Goal: Task Accomplishment & Management: Use online tool/utility

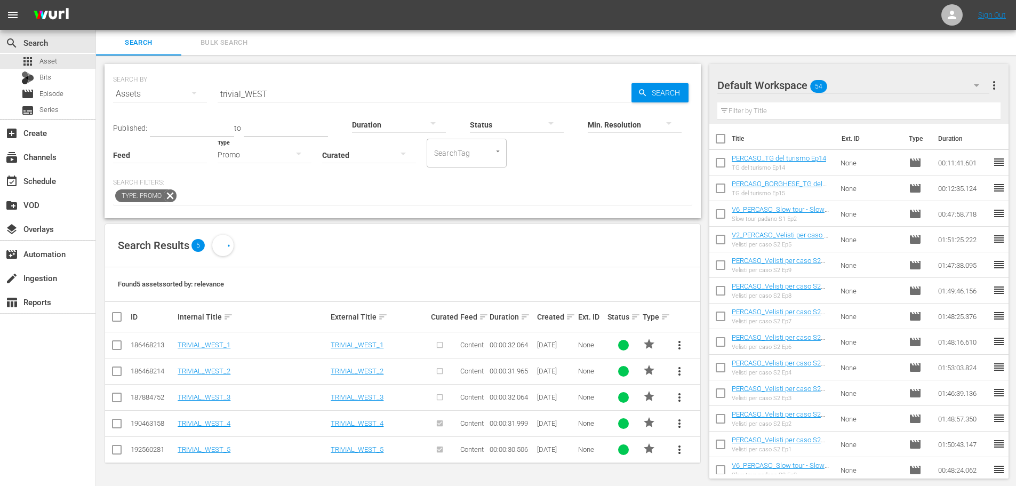
scroll to position [1, 0]
click at [221, 449] on link "TRIVIAL_WEST_5" at bounding box center [204, 448] width 53 height 8
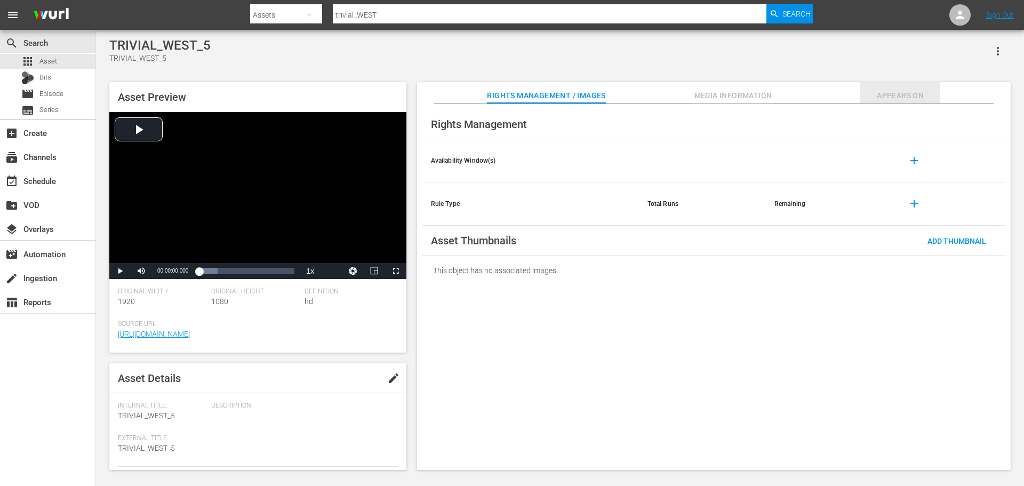
click at [887, 95] on span "Appears On" at bounding box center [900, 95] width 80 height 13
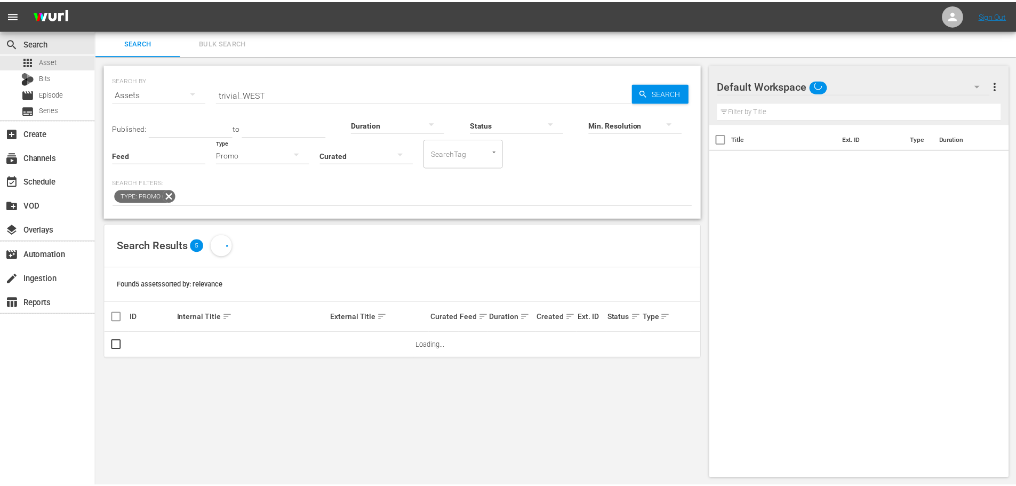
scroll to position [1, 0]
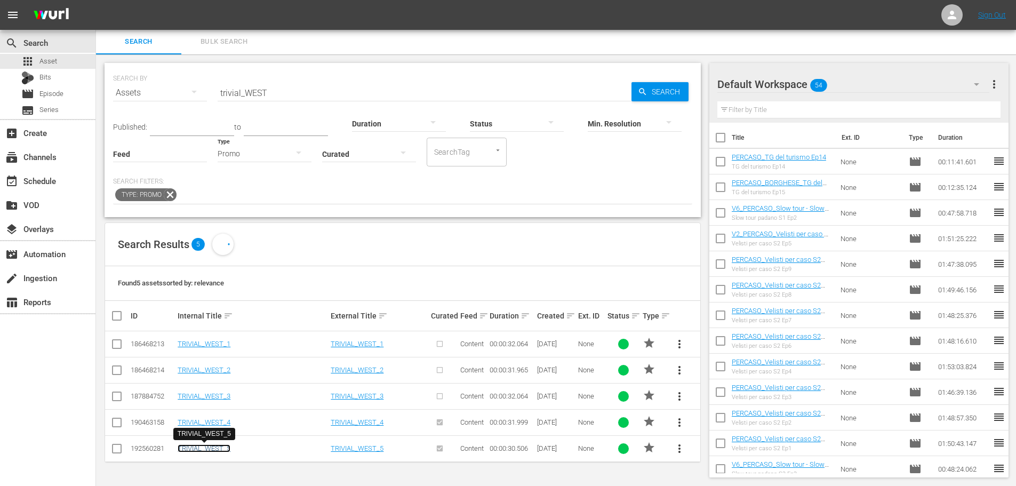
drag, startPoint x: 225, startPoint y: 449, endPoint x: 347, endPoint y: 484, distance: 127.0
click at [225, 449] on link "TRIVIAL_WEST_5" at bounding box center [204, 448] width 53 height 8
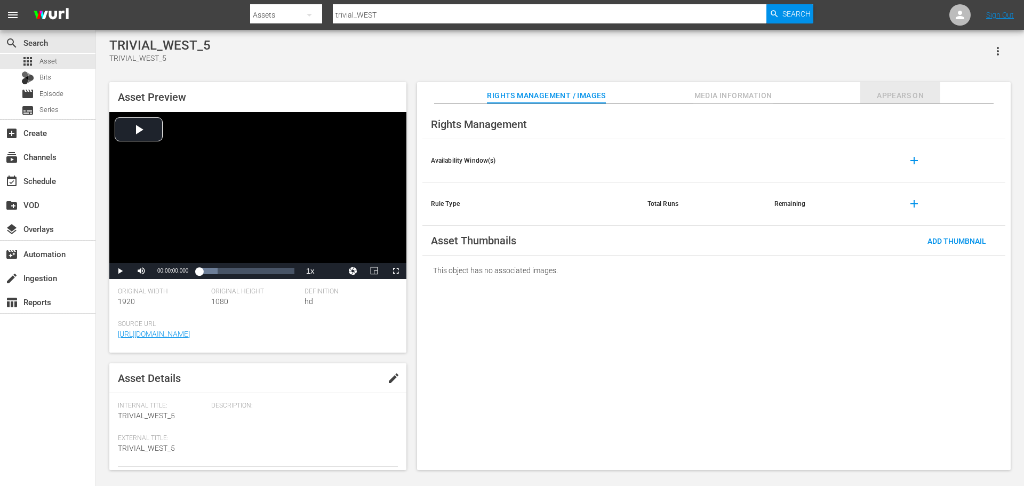
click at [892, 88] on button "Appears On" at bounding box center [900, 92] width 80 height 21
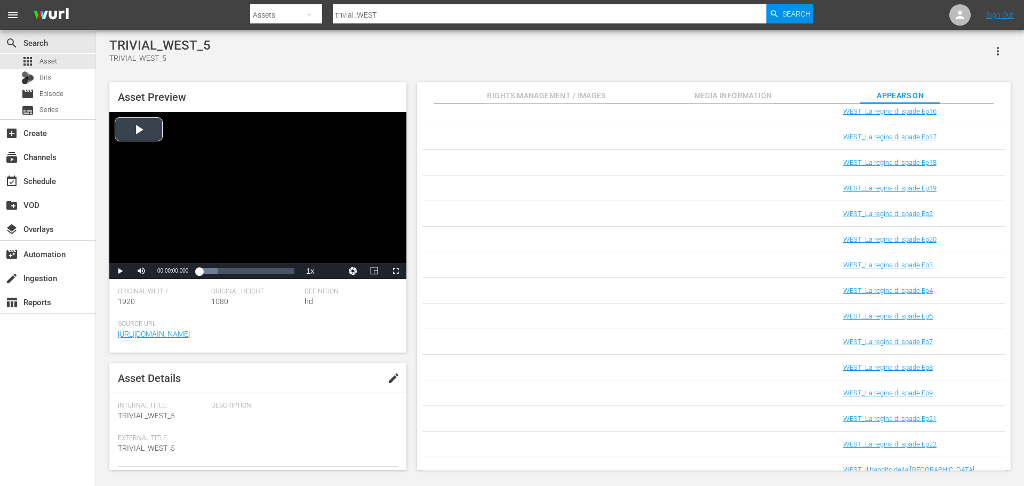
scroll to position [1394, 0]
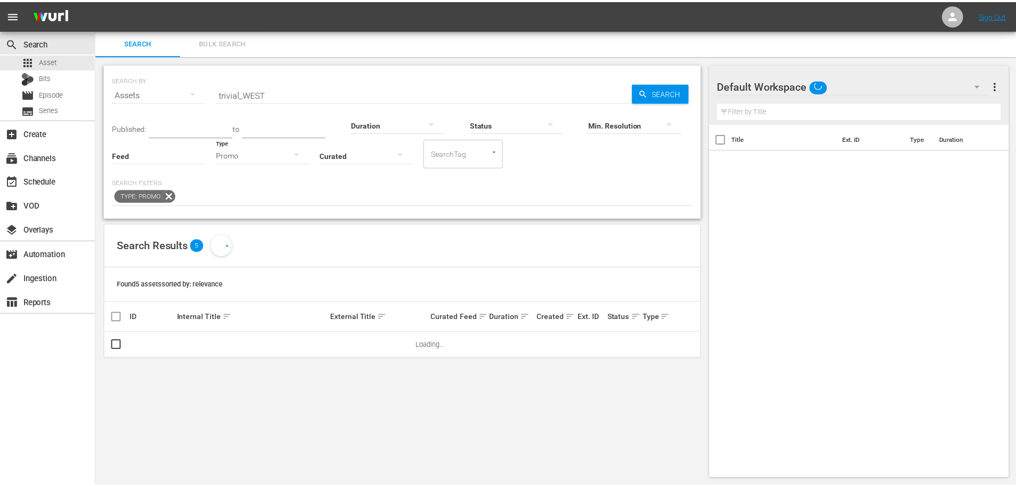
scroll to position [1, 0]
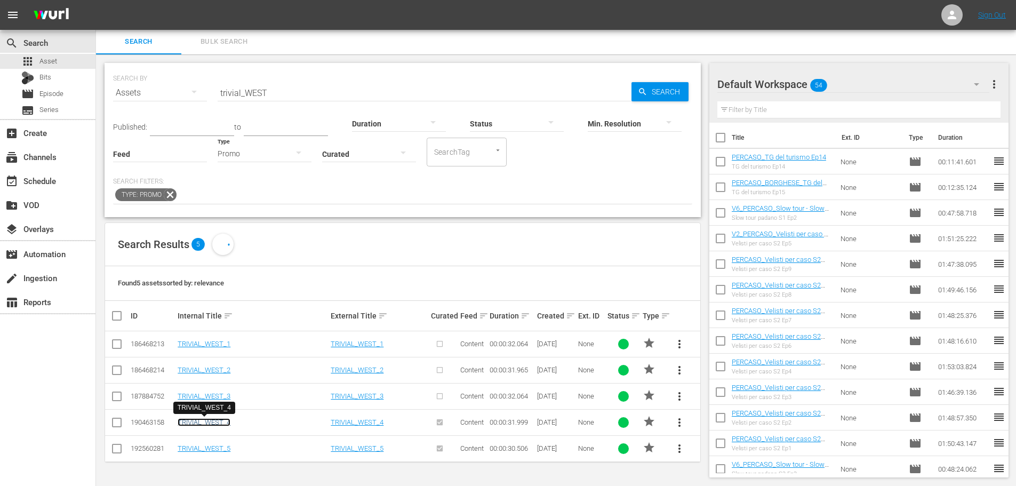
click at [221, 421] on link "TRIVIAL_WEST_4" at bounding box center [204, 422] width 53 height 8
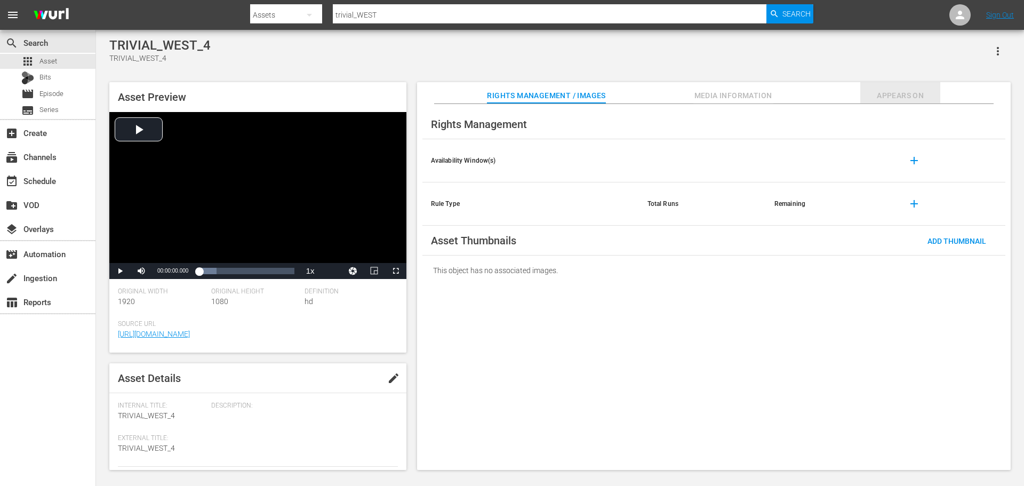
click at [886, 94] on span "Appears On" at bounding box center [900, 95] width 80 height 13
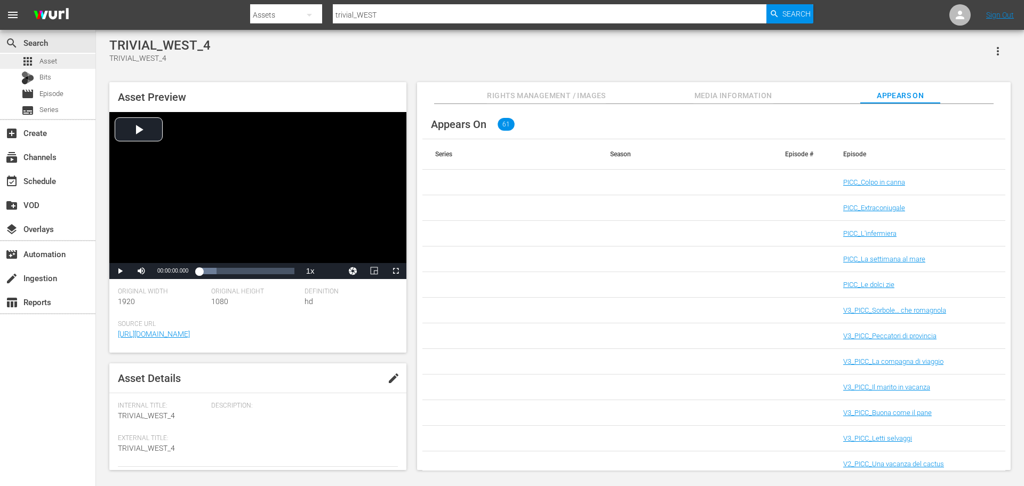
click at [40, 62] on span "Asset" at bounding box center [48, 61] width 18 height 11
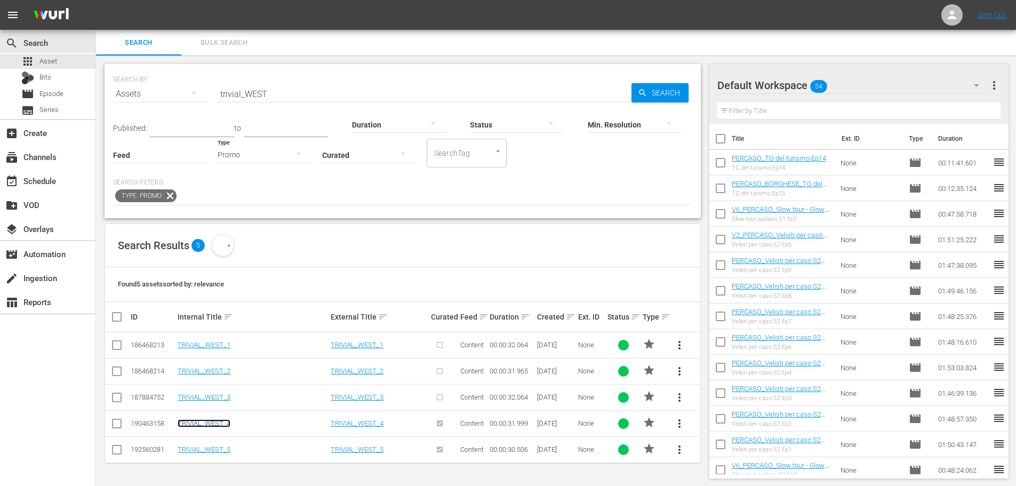
click at [216, 425] on link "TRIVIAL_WEST_4" at bounding box center [204, 423] width 53 height 8
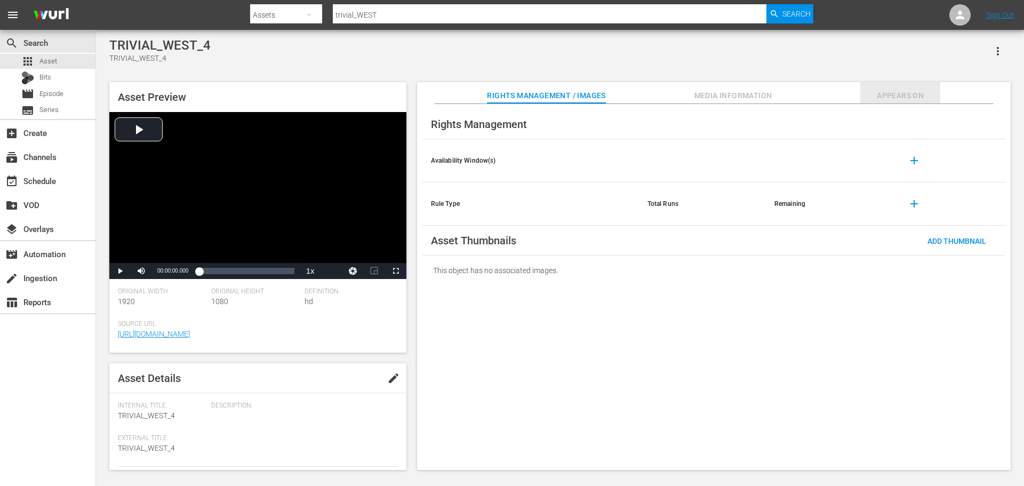
click at [908, 95] on span "Appears On" at bounding box center [900, 95] width 80 height 13
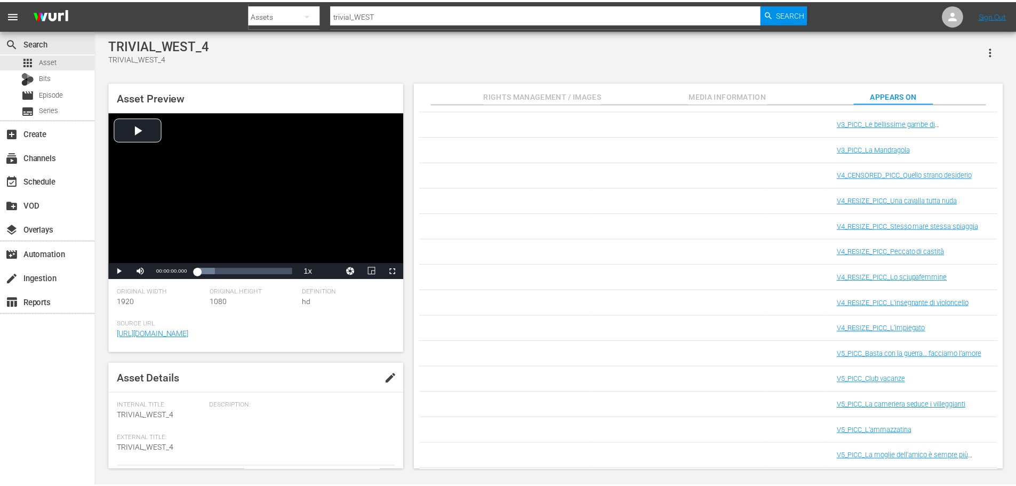
scroll to position [533, 0]
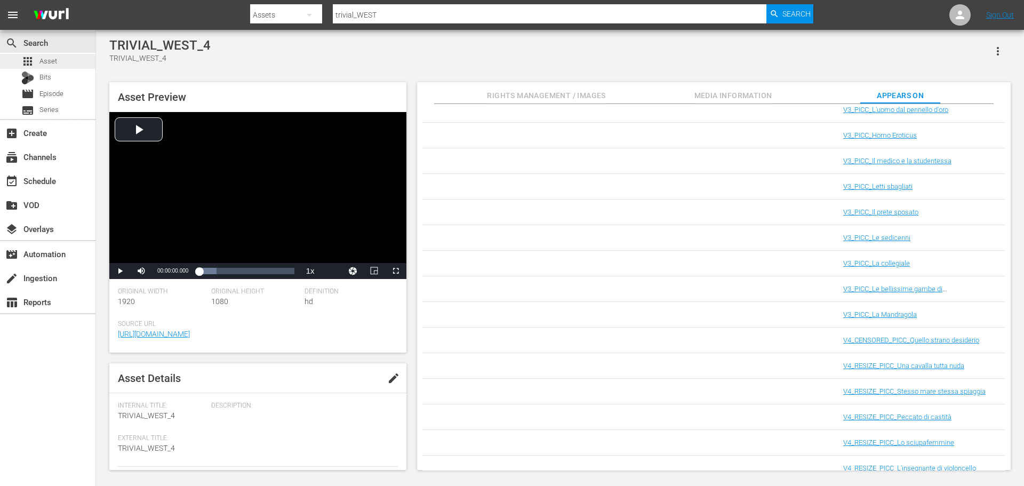
click at [81, 62] on div "apps Asset" at bounding box center [47, 61] width 95 height 15
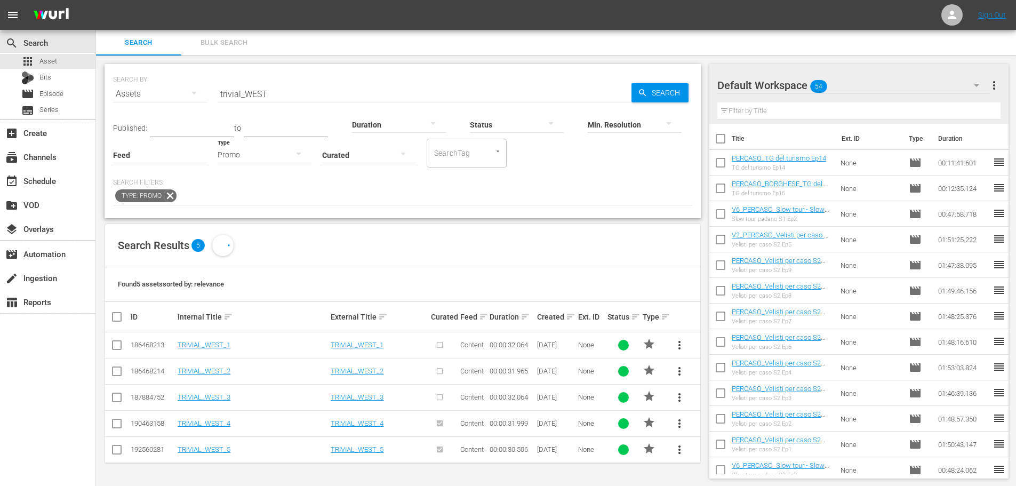
click at [674, 447] on span "more_vert" at bounding box center [679, 449] width 13 height 13
click at [719, 448] on div "Replace within all episodes" at bounding box center [752, 446] width 102 height 26
click at [252, 69] on div "SEARCH BY Search By Assets Search ID, Title, Description, Keywords, or Category…" at bounding box center [402, 87] width 579 height 38
click at [217, 450] on link "TRIVIAL_WEST_5" at bounding box center [204, 448] width 53 height 8
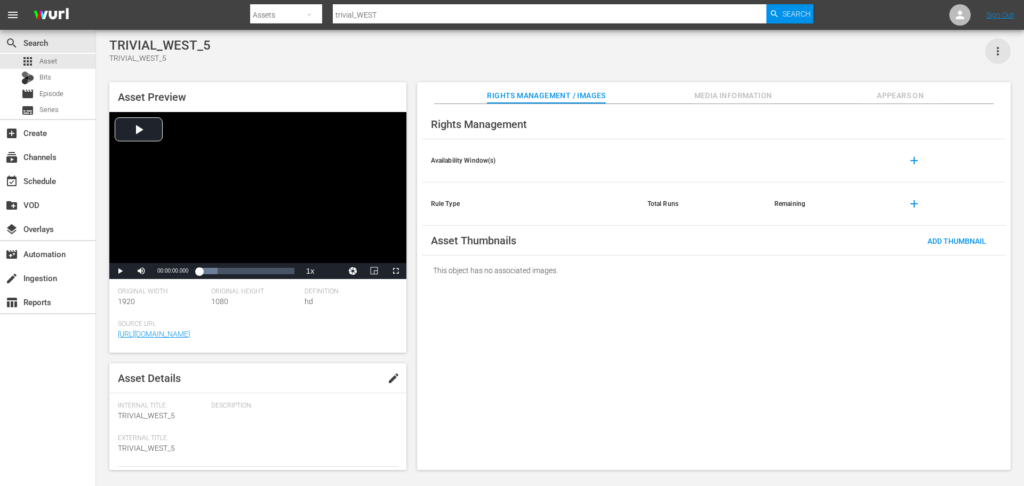
click at [996, 53] on icon "button" at bounding box center [998, 51] width 13 height 13
click at [891, 53] on div "TRIVIAL_WEST_5 TRIVIAL_WEST_5" at bounding box center [559, 51] width 901 height 26
click at [897, 94] on span "Appears On" at bounding box center [900, 95] width 80 height 13
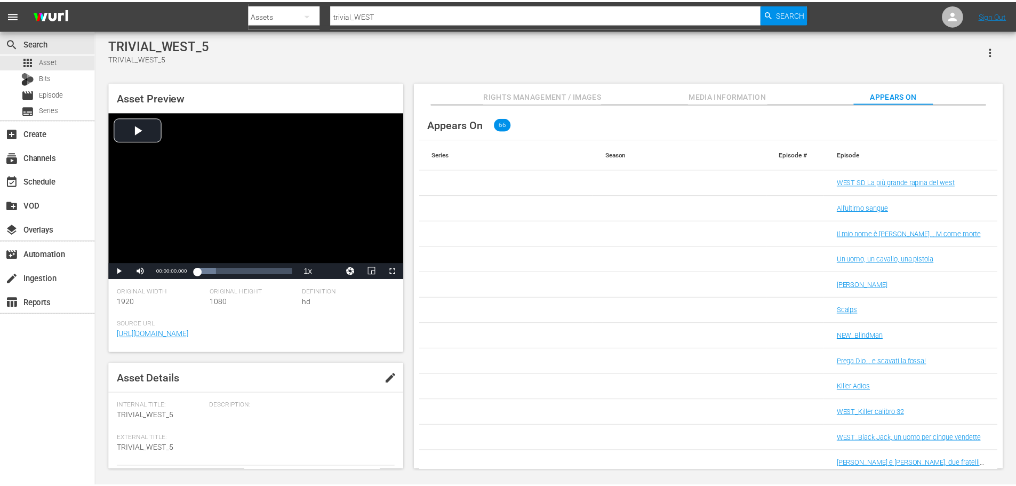
scroll to position [1, 0]
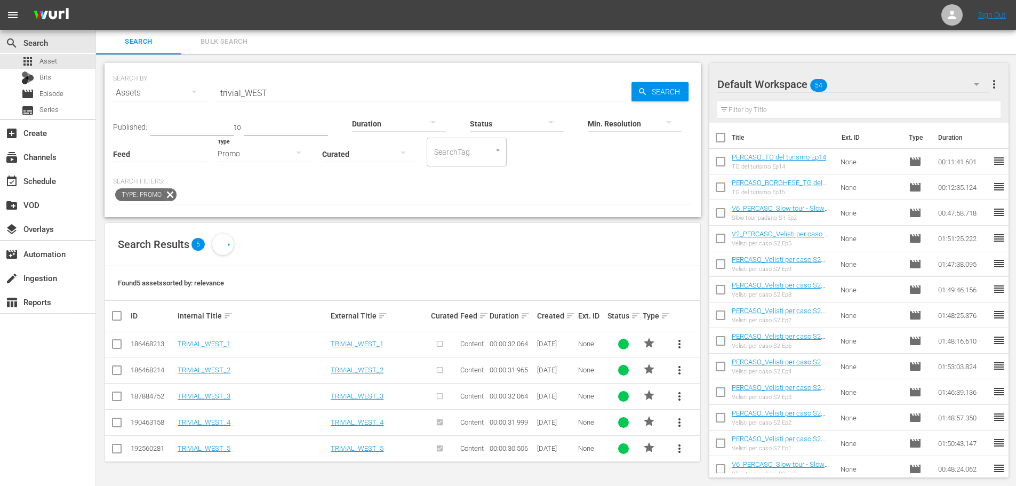
click at [679, 451] on span "more_vert" at bounding box center [679, 448] width 13 height 13
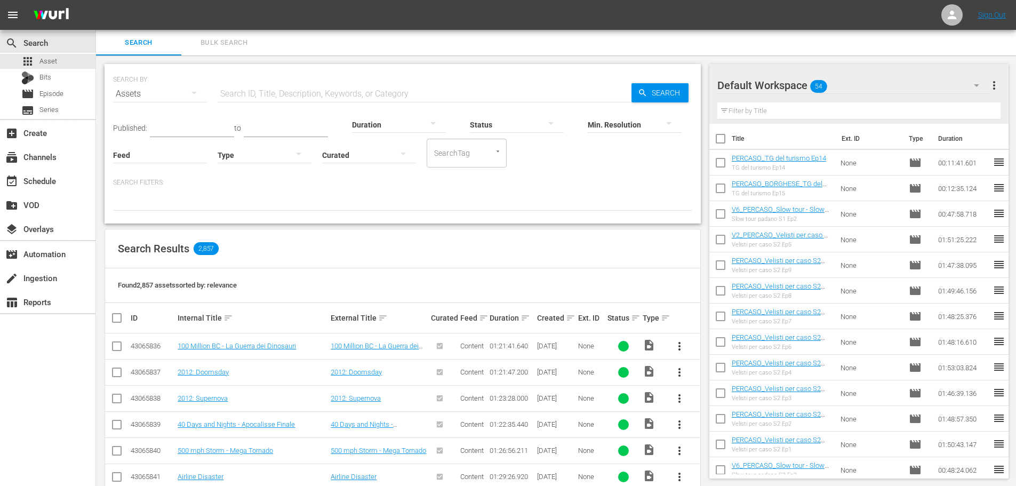
click at [285, 151] on div at bounding box center [265, 155] width 94 height 30
click at [274, 222] on div "Promo" at bounding box center [265, 221] width 94 height 17
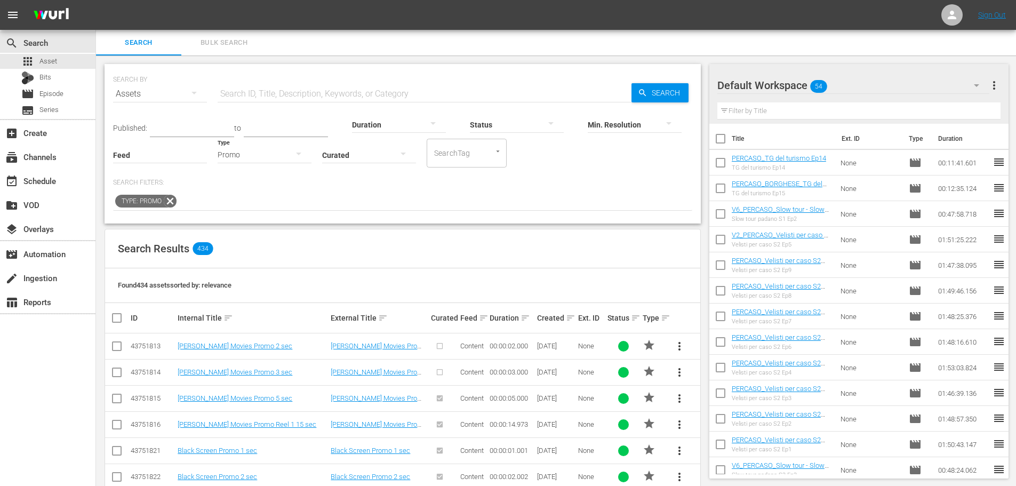
drag, startPoint x: 256, startPoint y: 91, endPoint x: 273, endPoint y: 91, distance: 17.1
click at [256, 91] on input "text" at bounding box center [425, 94] width 414 height 26
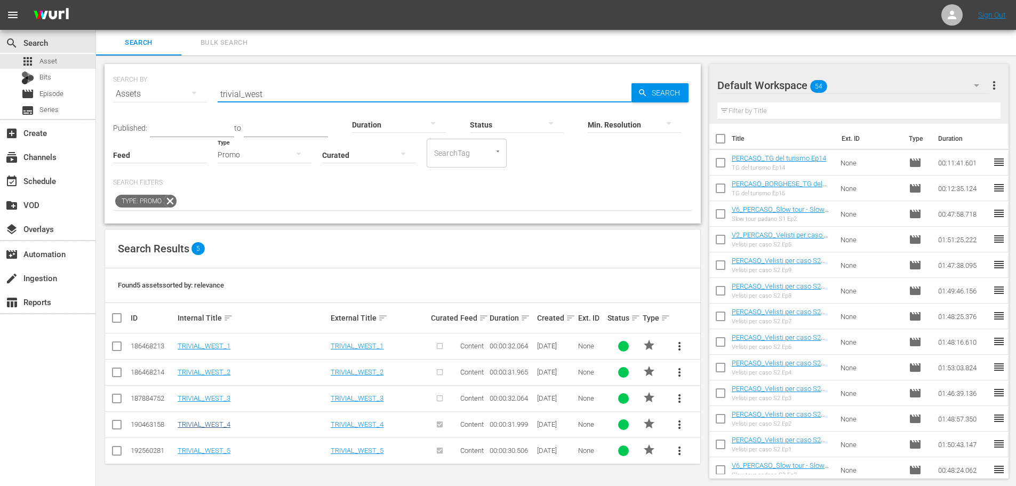
type input "trivial_west"
click at [192, 423] on link "TRIVIAL_WEST_4" at bounding box center [204, 424] width 53 height 8
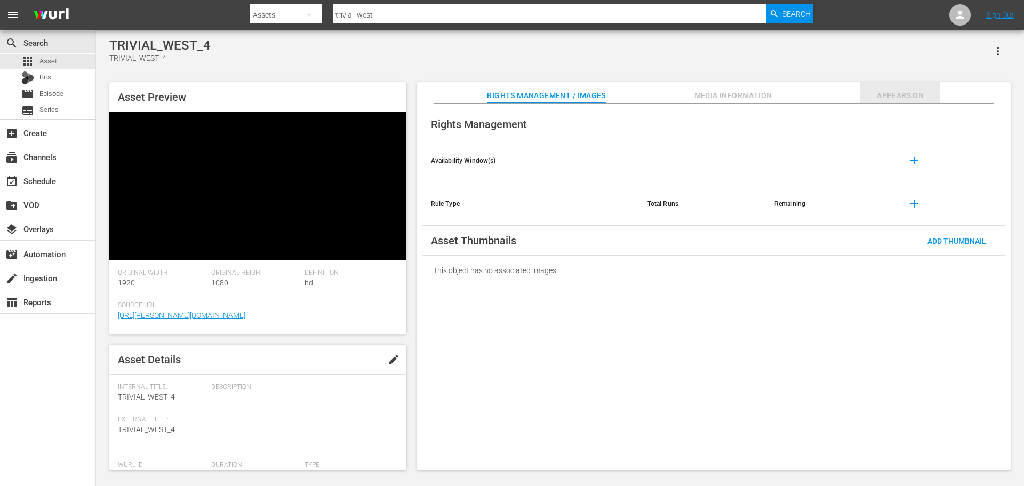
click at [905, 98] on span "Appears On" at bounding box center [900, 95] width 80 height 13
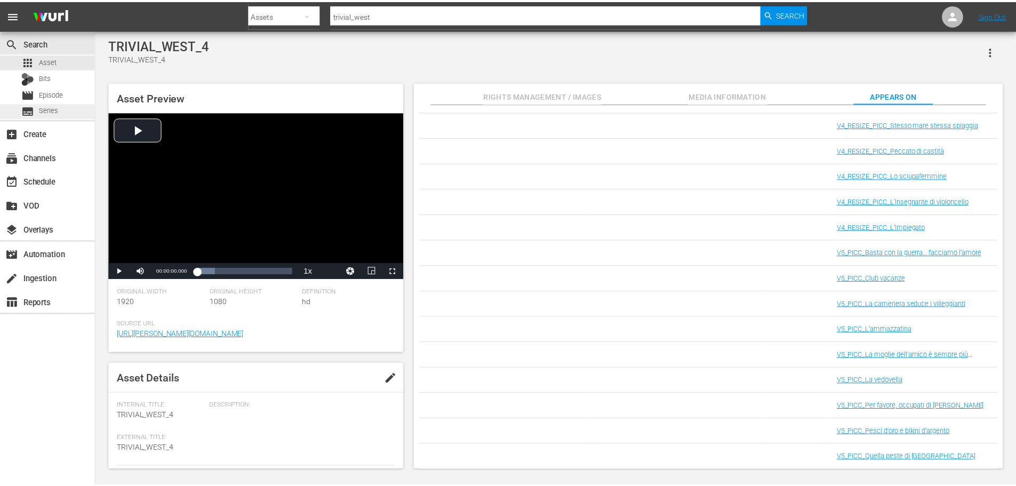
scroll to position [1227, 0]
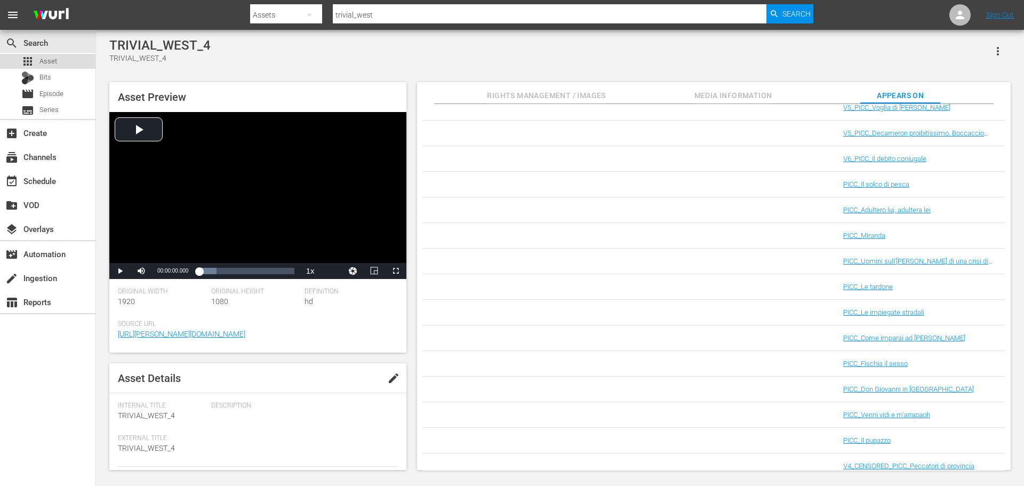
click at [78, 60] on div "apps Asset" at bounding box center [47, 61] width 95 height 15
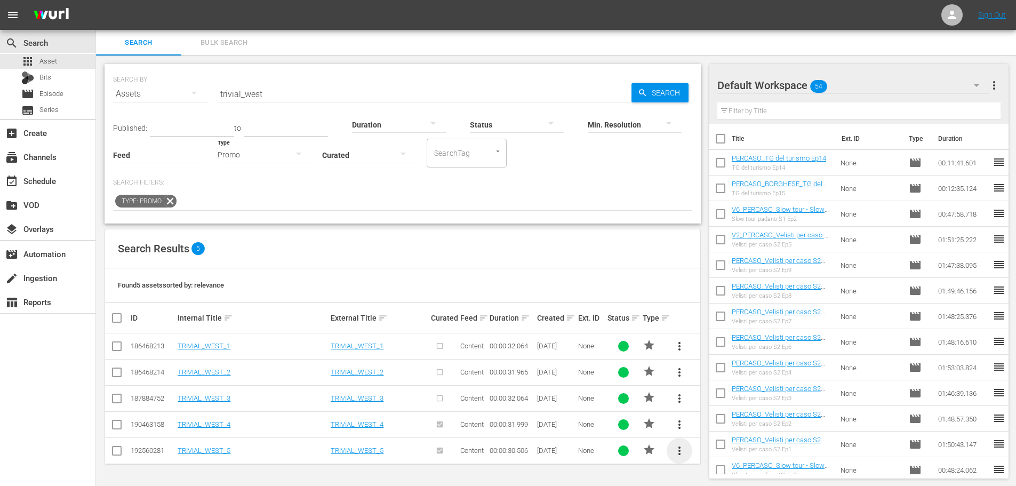
click at [681, 449] on span "more_vert" at bounding box center [679, 450] width 13 height 13
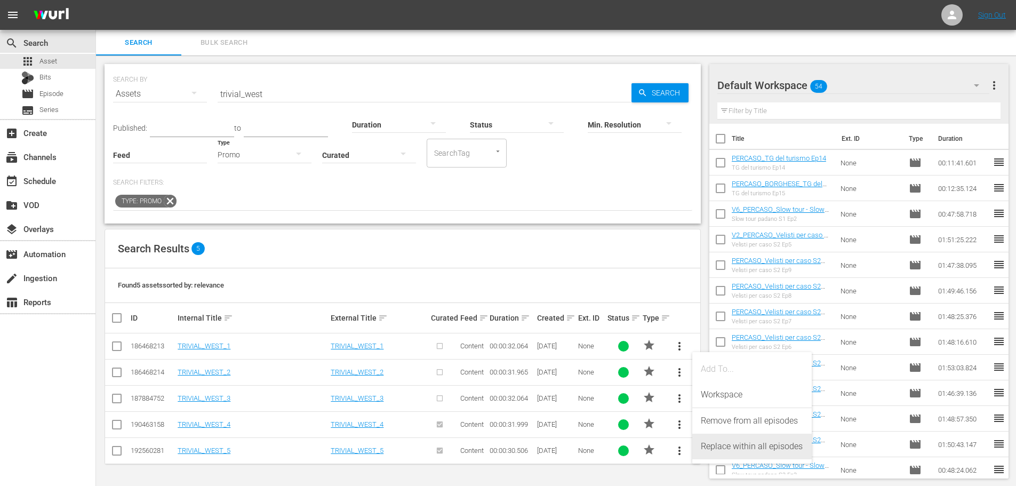
click at [744, 444] on div "Replace within all episodes" at bounding box center [752, 447] width 102 height 26
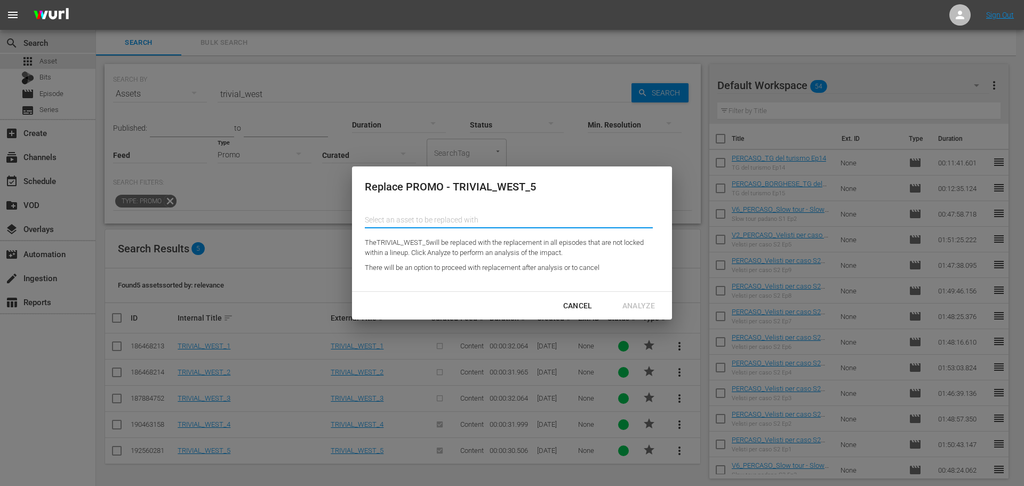
click at [408, 215] on input "text" at bounding box center [509, 220] width 288 height 26
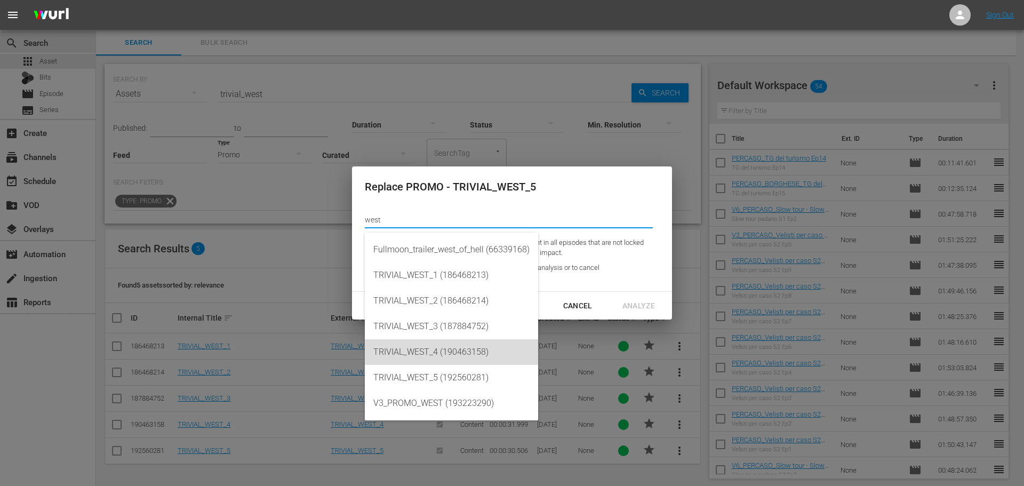
click at [459, 345] on div "TRIVIAL_WEST_4 (190463158)" at bounding box center [451, 352] width 156 height 26
type input "TRIVIAL_WEST_4 (190463158)"
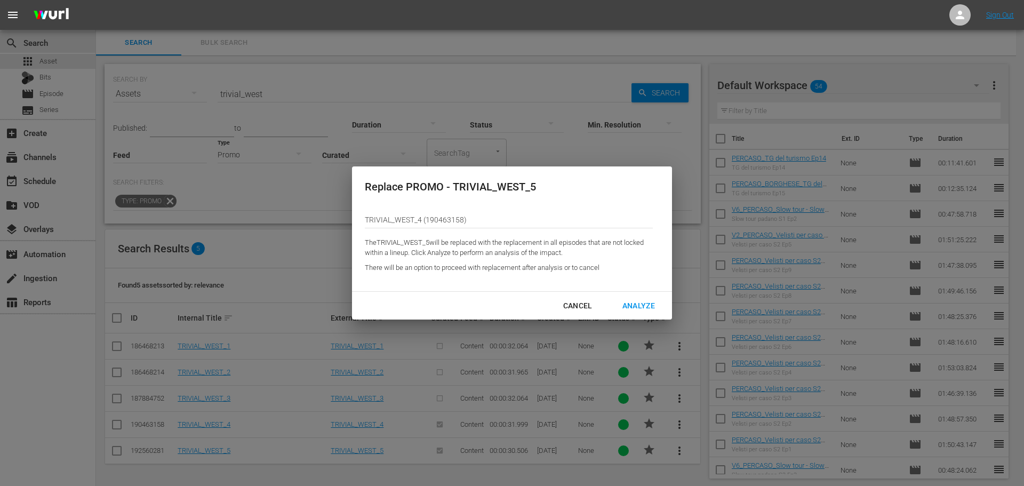
click at [636, 301] on div "Analyze" at bounding box center [639, 305] width 50 height 13
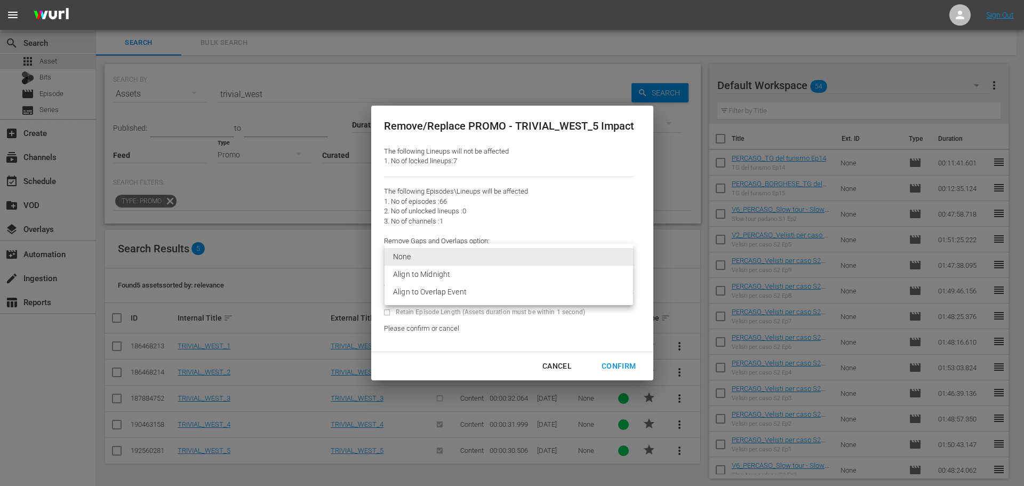
click at [562, 255] on body "menu Sign Out search Search apps Asset Bits movie Episode subtitles Series add_…" at bounding box center [512, 243] width 1024 height 486
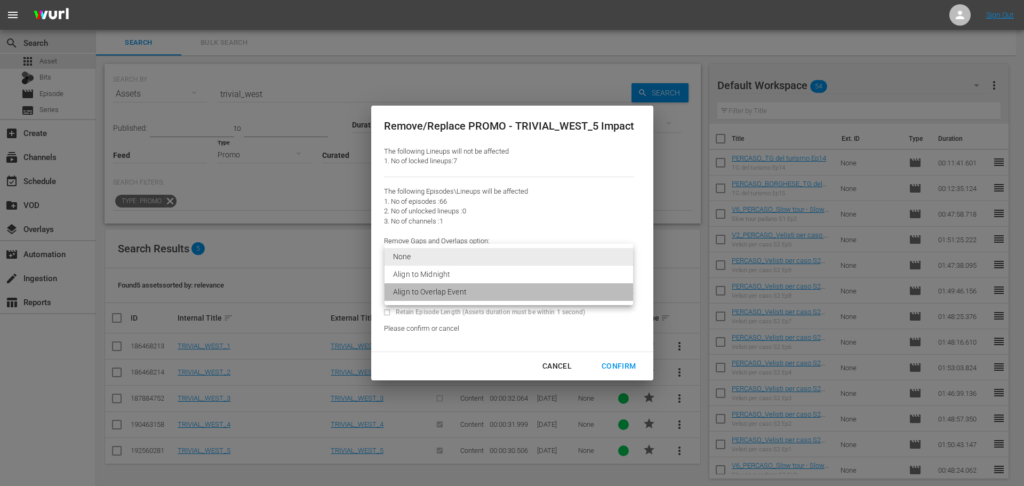
click at [457, 291] on li "Align to Overlap Event" at bounding box center [509, 292] width 249 height 18
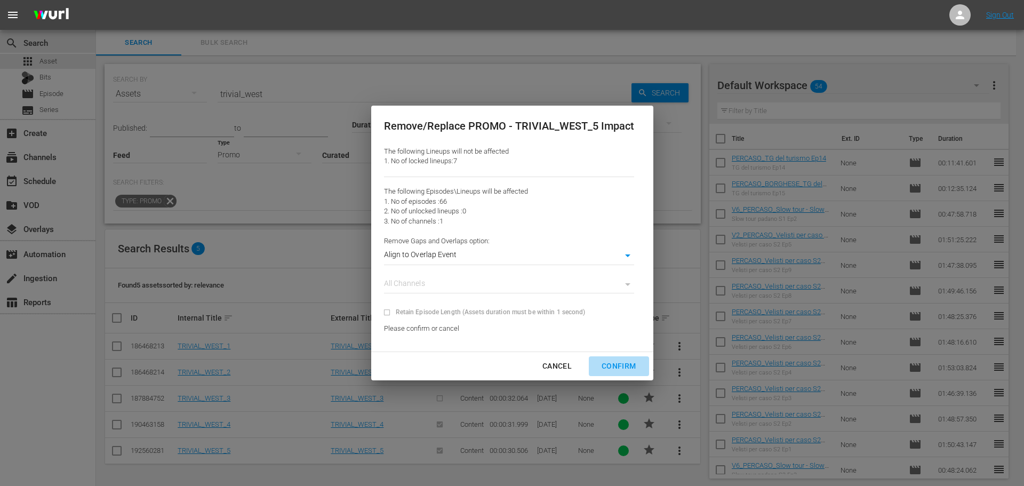
click at [614, 366] on div "Confirm" at bounding box center [618, 365] width 51 height 13
type input "0"
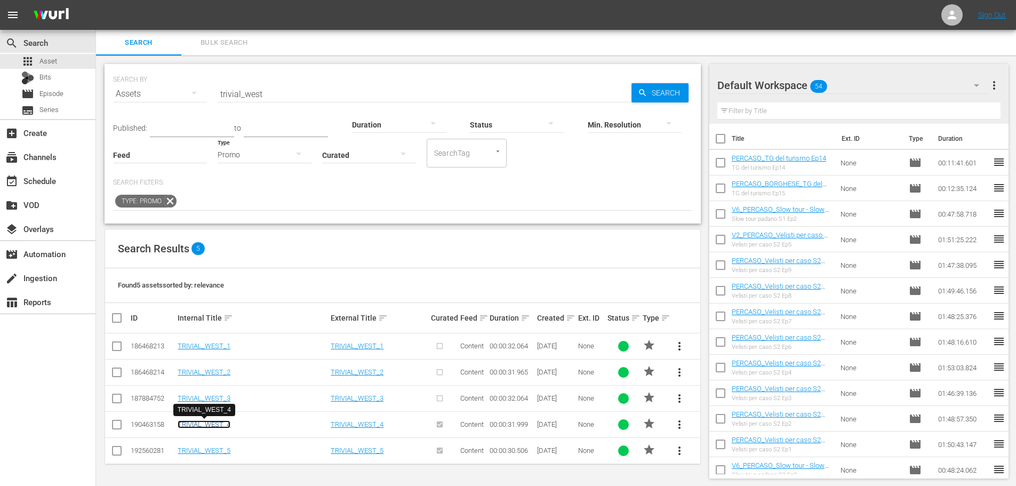
click at [210, 425] on link "TRIVIAL_WEST_4" at bounding box center [204, 424] width 53 height 8
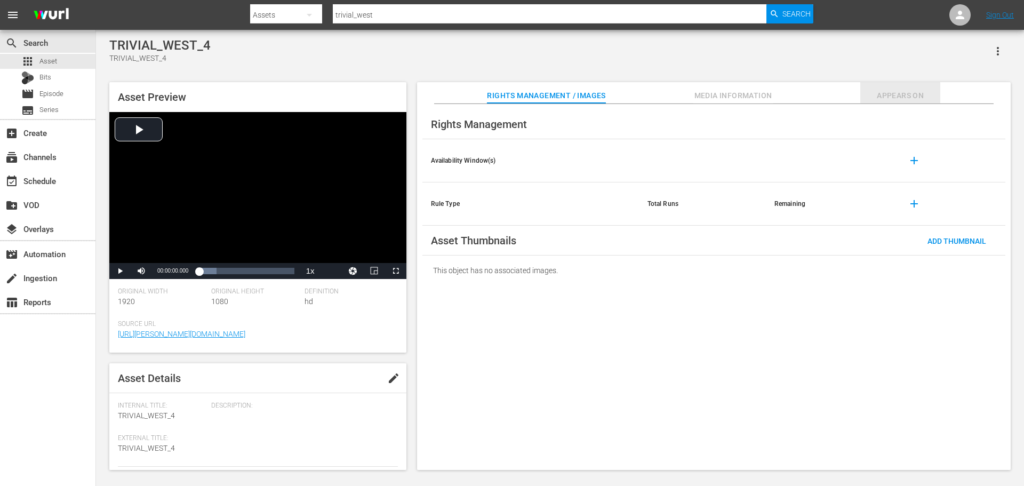
click at [898, 87] on button "Appears On" at bounding box center [900, 92] width 80 height 21
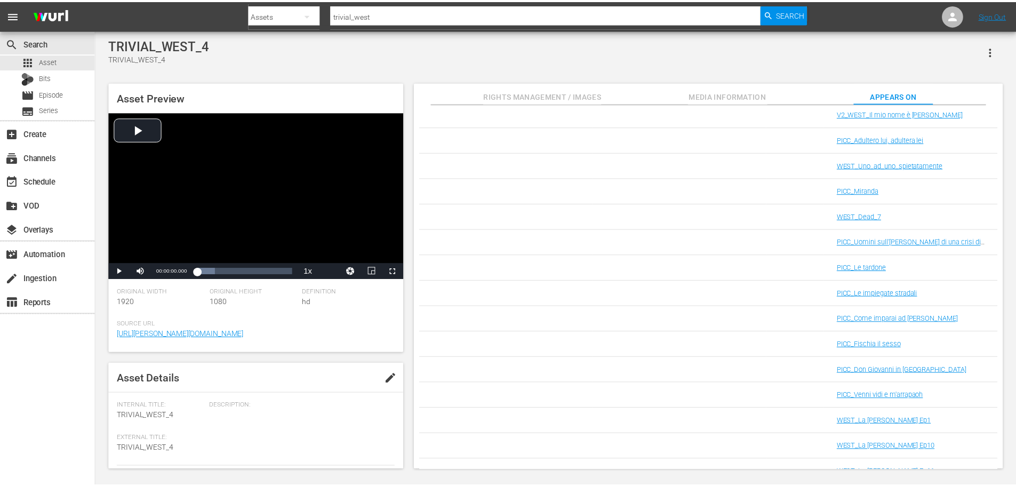
scroll to position [2773, 0]
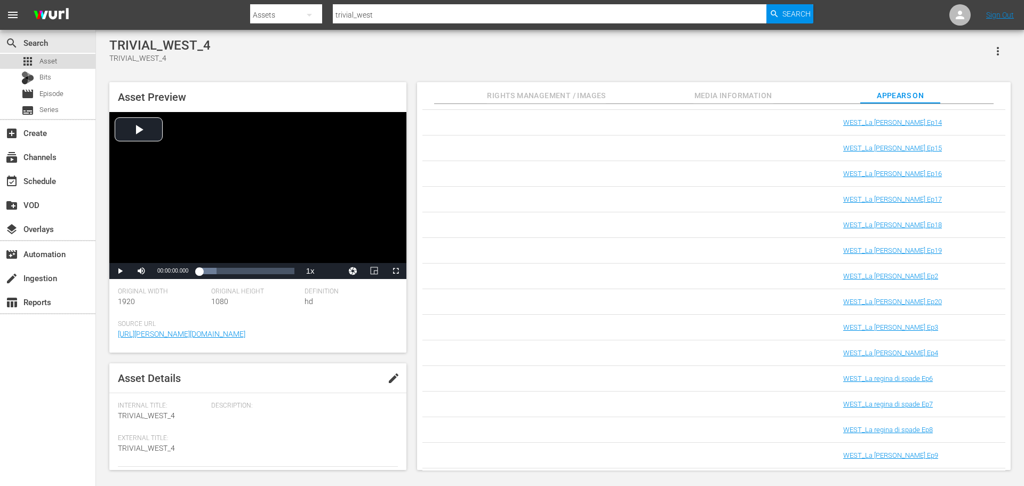
click at [61, 54] on div "apps Asset" at bounding box center [47, 61] width 95 height 15
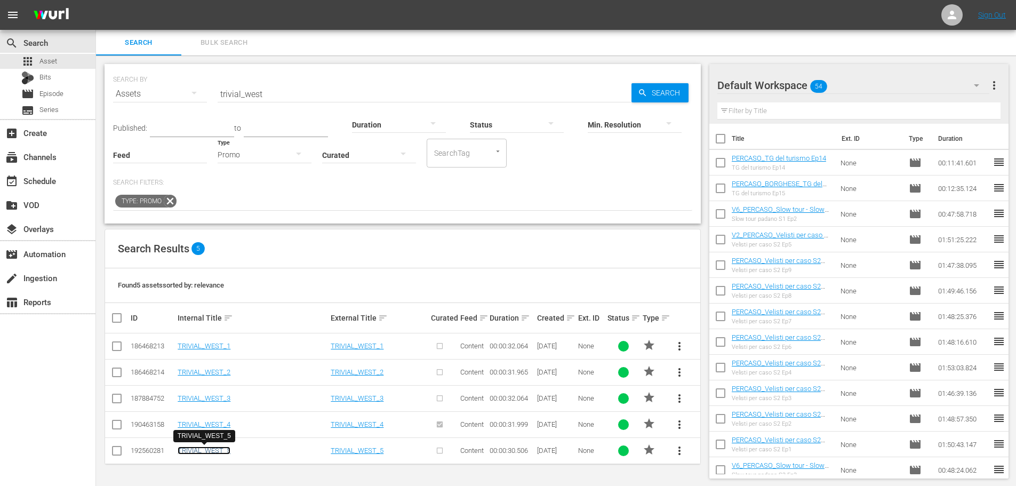
click at [210, 451] on link "TRIVIAL_WEST_5" at bounding box center [204, 450] width 53 height 8
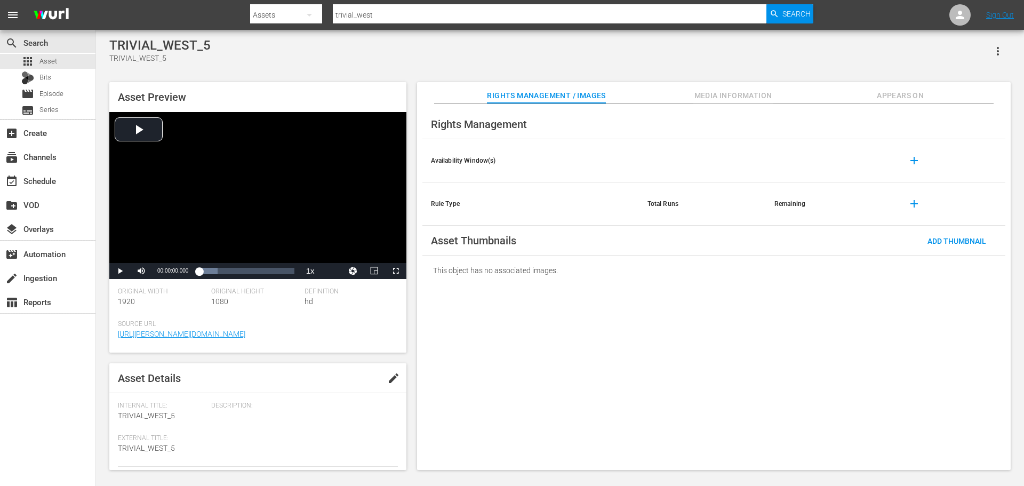
click at [920, 90] on span "Appears On" at bounding box center [900, 95] width 80 height 13
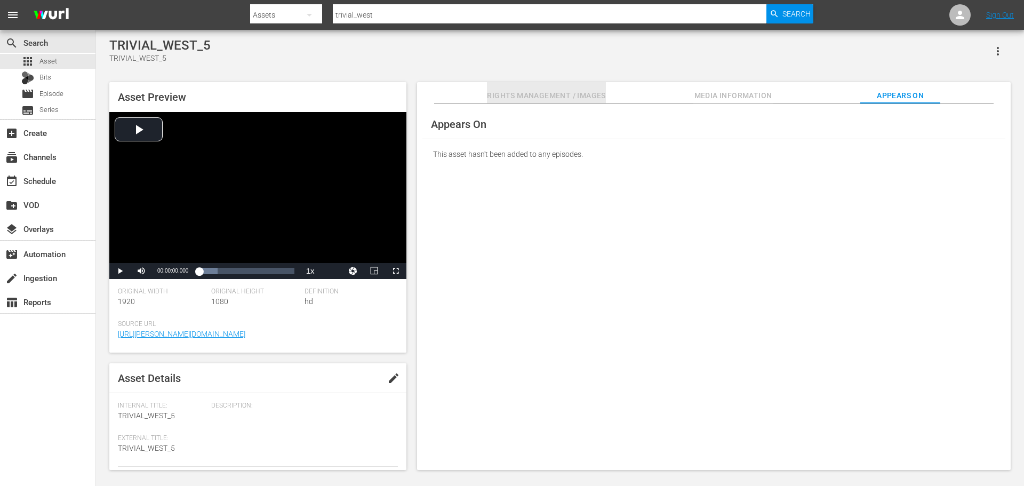
click at [553, 96] on span "Rights Management / Images" at bounding box center [546, 95] width 118 height 13
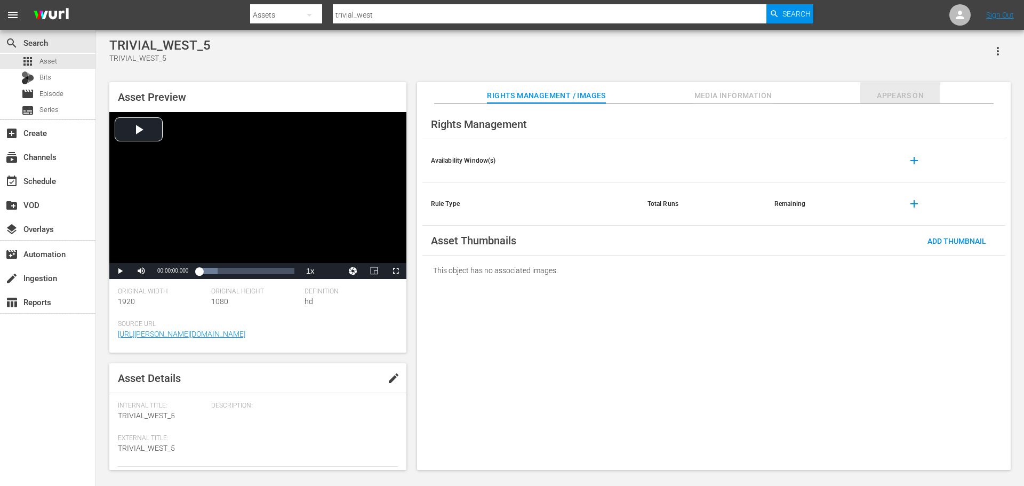
click at [912, 97] on span "Appears On" at bounding box center [900, 95] width 80 height 13
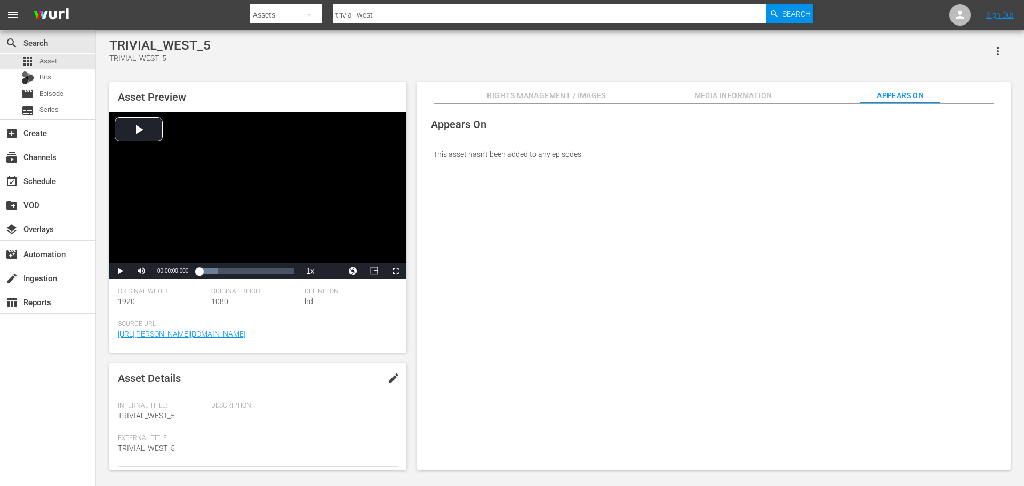
click at [510, 98] on span "Rights Management / Images" at bounding box center [546, 95] width 118 height 13
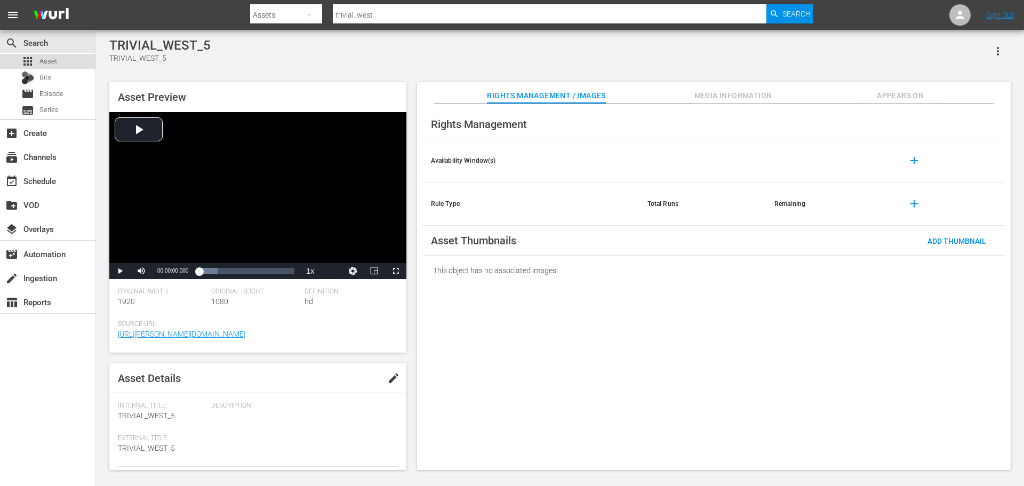
click at [59, 59] on div "apps Asset" at bounding box center [47, 61] width 95 height 15
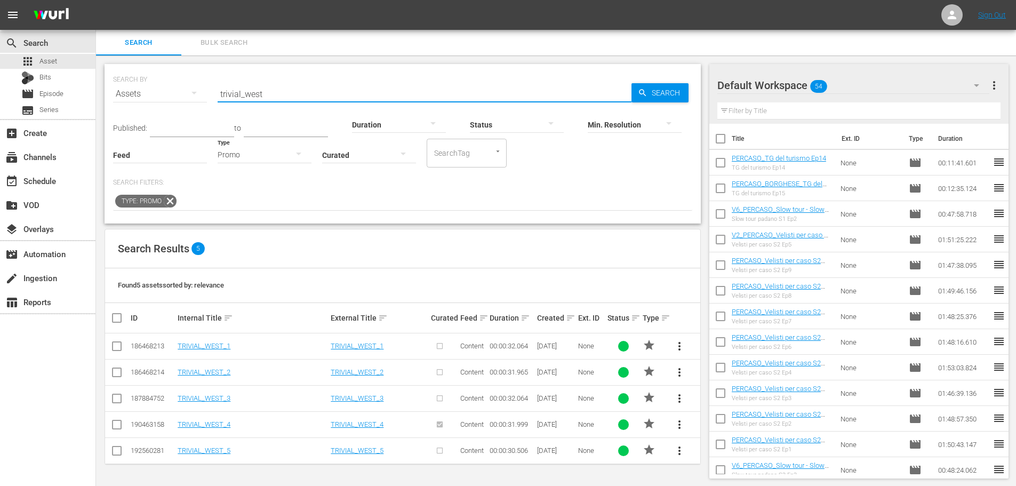
click at [284, 94] on input "trivial_west" at bounding box center [425, 94] width 414 height 26
type input "trivial_shark"
click at [681, 398] on span "more_vert" at bounding box center [679, 398] width 13 height 13
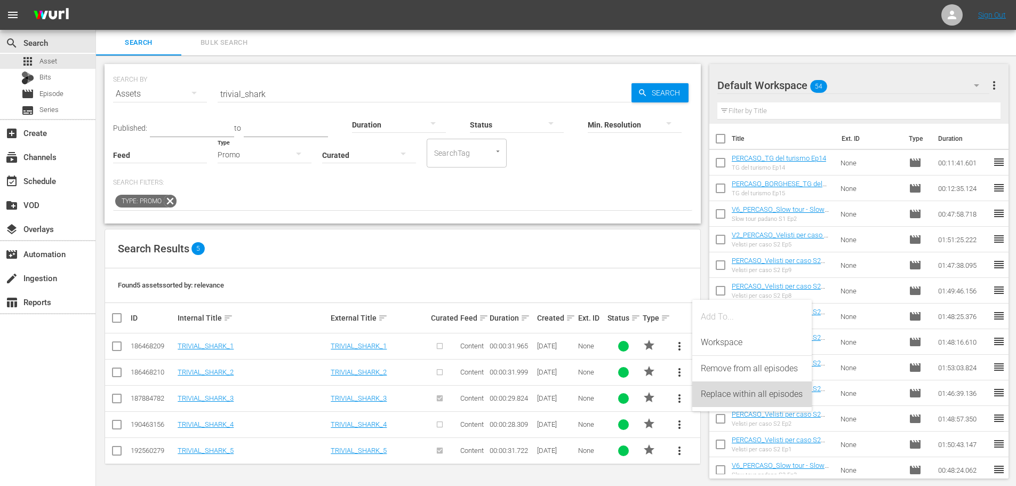
click at [725, 393] on div "Replace within all episodes" at bounding box center [752, 394] width 102 height 26
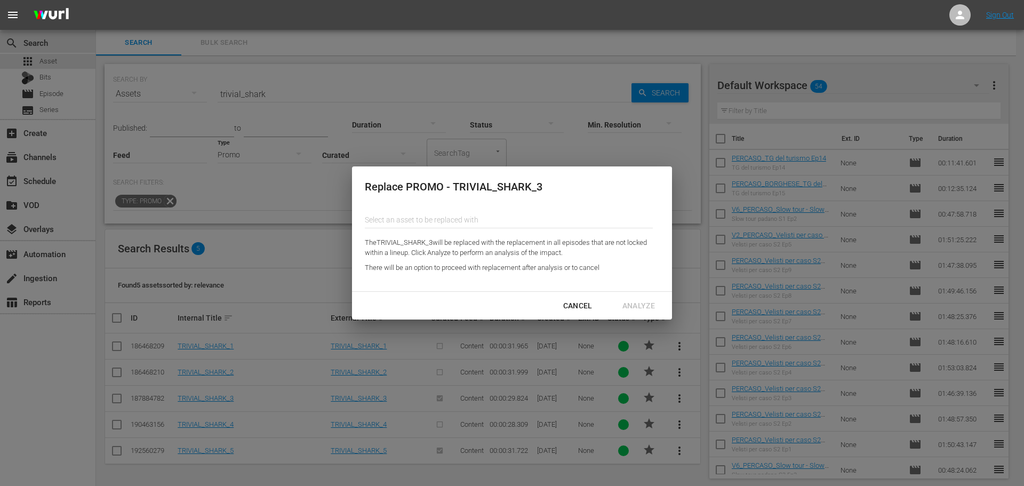
click at [440, 219] on input "text" at bounding box center [509, 220] width 288 height 26
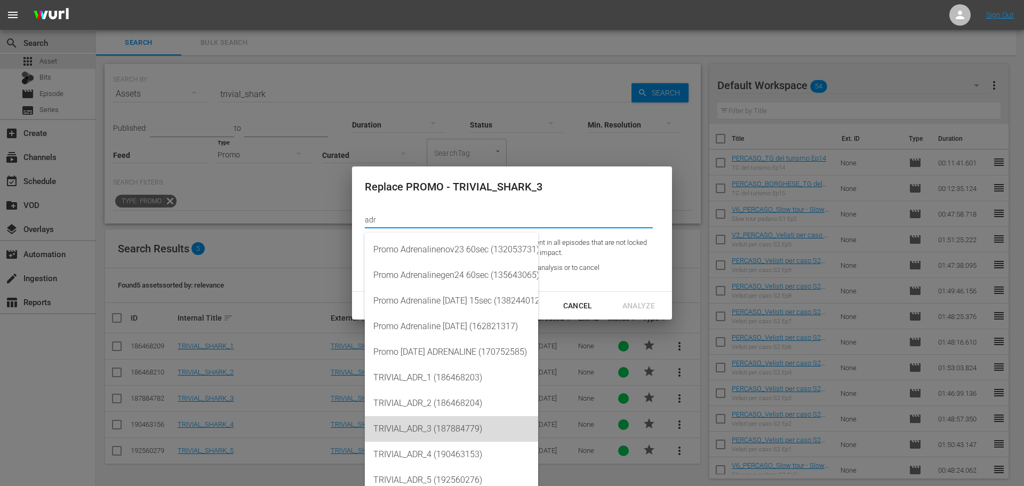
click at [438, 426] on div "TRIVIAL_ADR_3 (187884779)" at bounding box center [451, 429] width 156 height 26
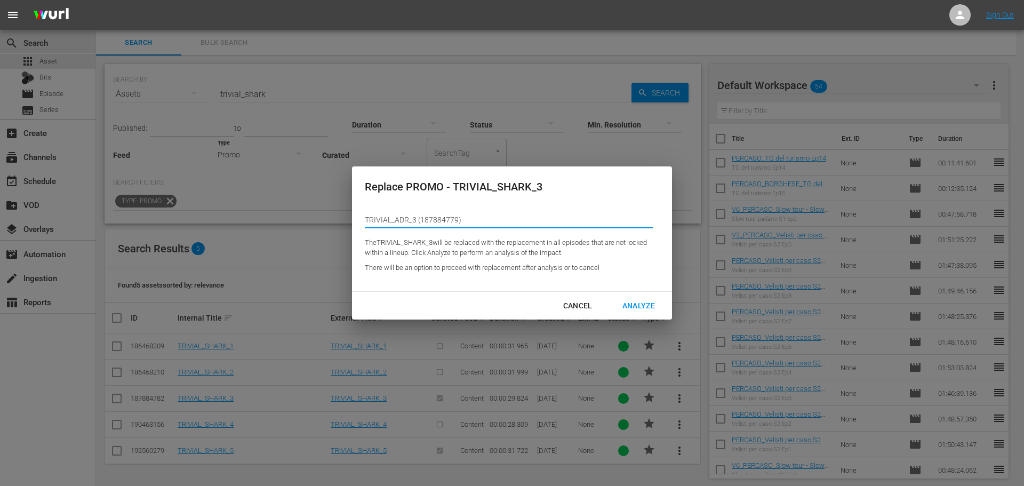
click at [423, 213] on input "TRIVIAL_ADR_3 (187884779)" at bounding box center [509, 220] width 288 height 26
drag, startPoint x: 467, startPoint y: 217, endPoint x: 349, endPoint y: 214, distance: 117.4
click at [349, 214] on div "Replace PROMO - TRIVIAL_SHARK_3 Select an asset to be replaced with TRIVIAL_ADR…" at bounding box center [512, 243] width 1024 height 486
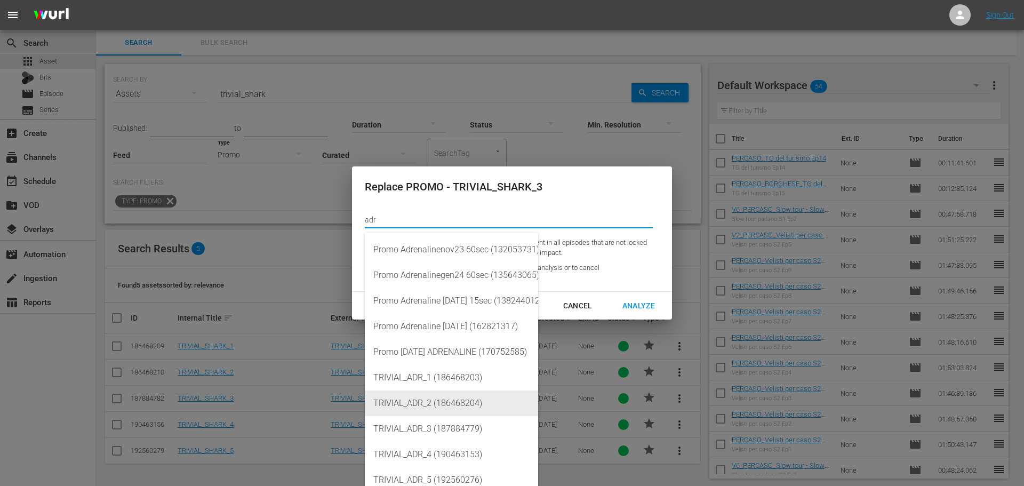
click at [446, 396] on div "TRIVIAL_ADR_2 (186468204)" at bounding box center [451, 403] width 156 height 26
type input "TRIVIAL_ADR_2 (186468204)"
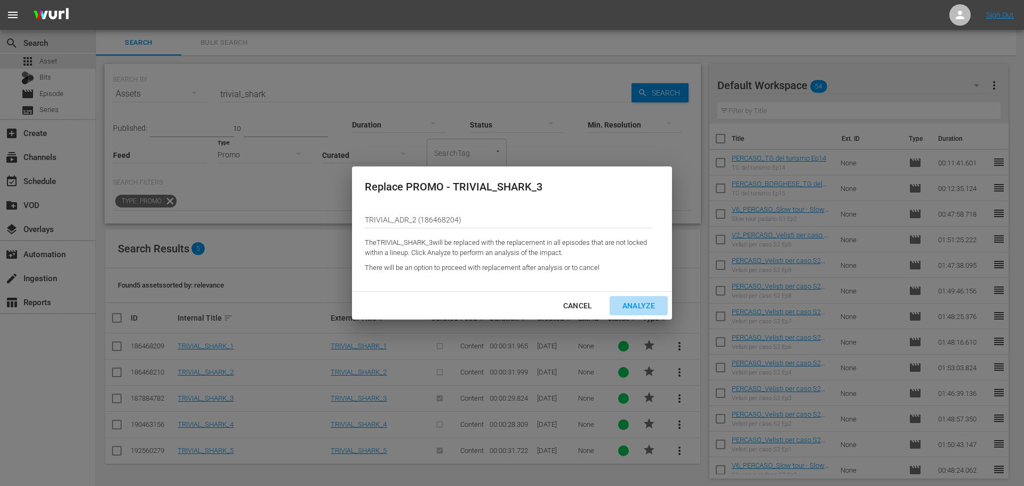
click at [629, 306] on div "Analyze" at bounding box center [639, 305] width 50 height 13
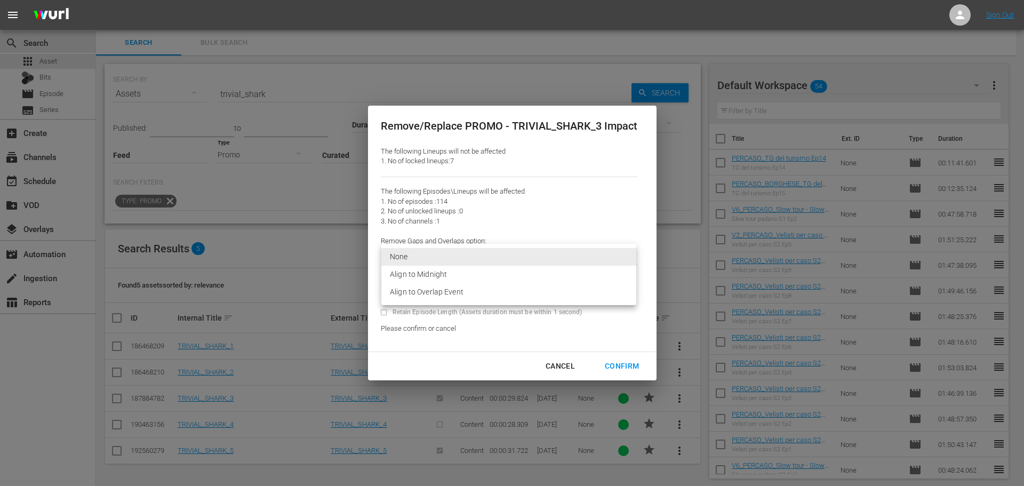
click at [512, 250] on body "menu Sign Out search Search apps Asset Bits movie Episode subtitles Series add_…" at bounding box center [512, 243] width 1024 height 486
click at [487, 296] on li "Align to Overlap Event" at bounding box center [508, 292] width 255 height 18
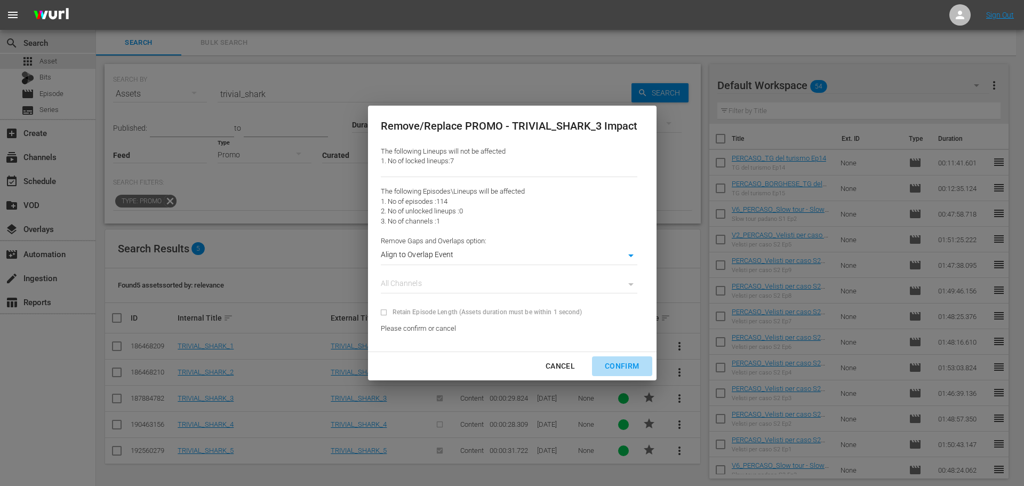
click at [613, 363] on div "Confirm" at bounding box center [621, 365] width 51 height 13
type input "0"
